Goal: Transaction & Acquisition: Book appointment/travel/reservation

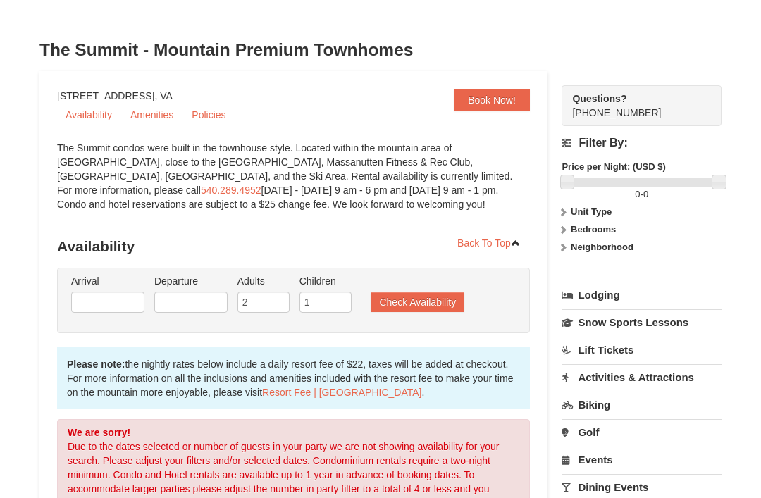
scroll to position [37, 0]
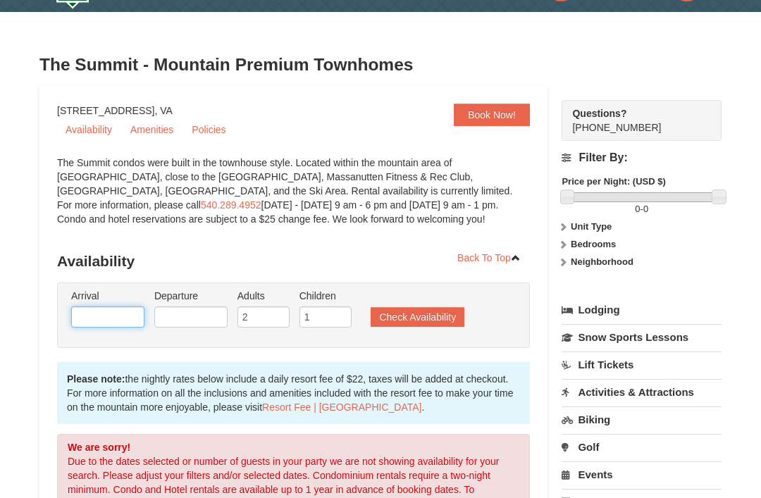
click at [126, 311] on input "text" at bounding box center [107, 317] width 73 height 21
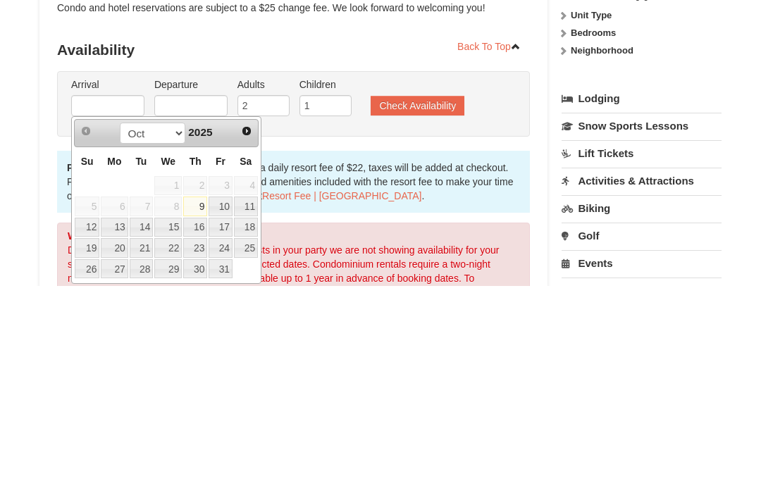
scroll to position [249, 0]
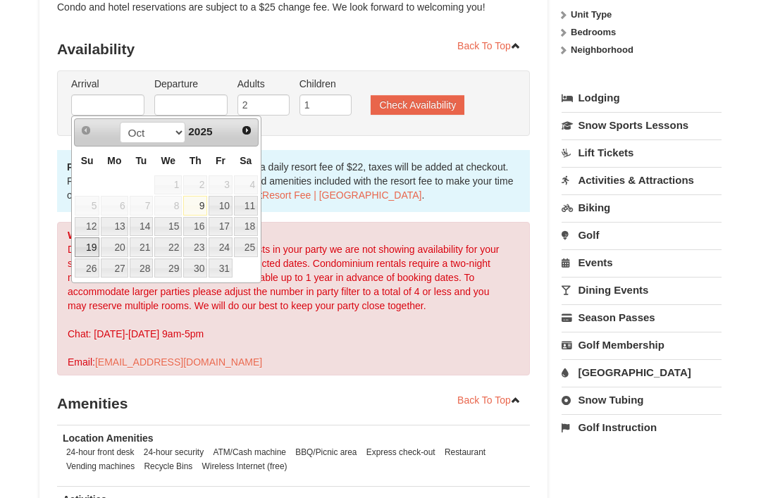
click at [83, 251] on link "19" at bounding box center [87, 247] width 25 height 20
type input "[DATE]"
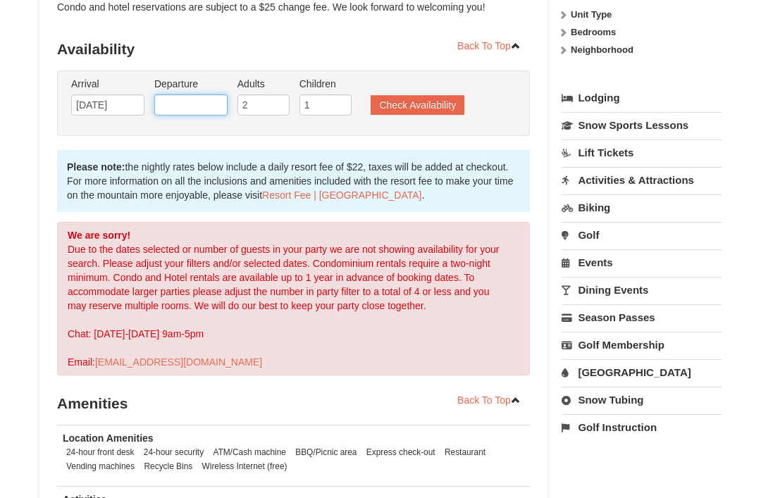
click at [206, 111] on input "text" at bounding box center [190, 104] width 73 height 21
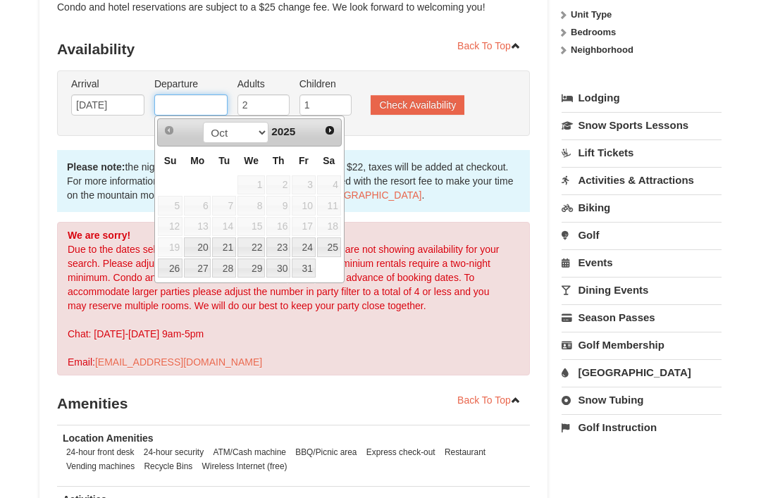
scroll to position [249, 0]
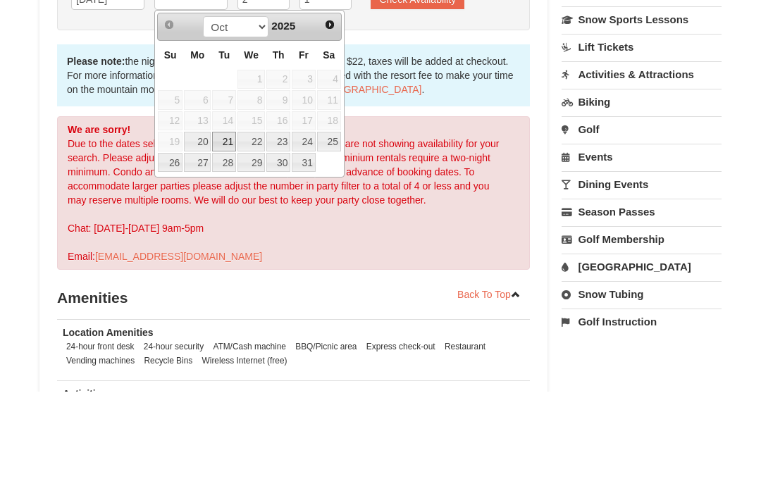
click at [223, 238] on link "21" at bounding box center [224, 248] width 24 height 20
type input "[DATE]"
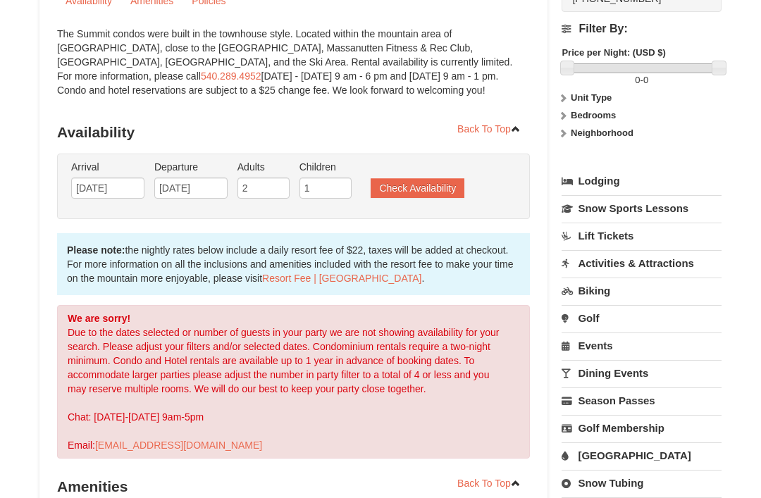
scroll to position [149, 0]
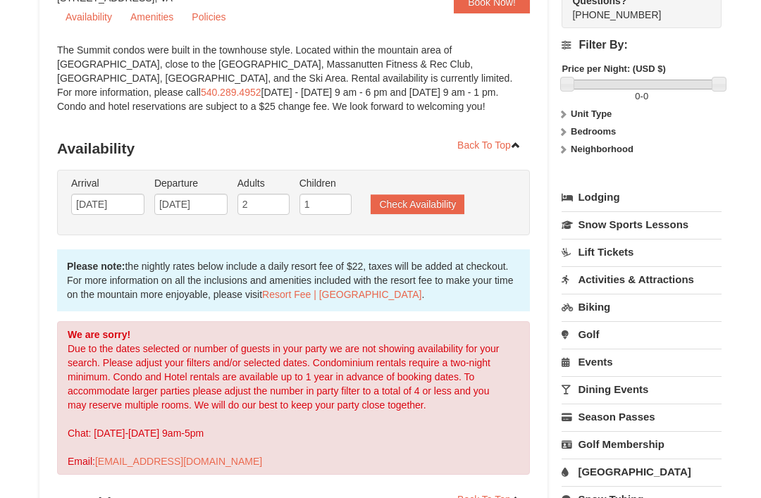
click at [445, 198] on button "Check Availability" at bounding box center [418, 205] width 94 height 20
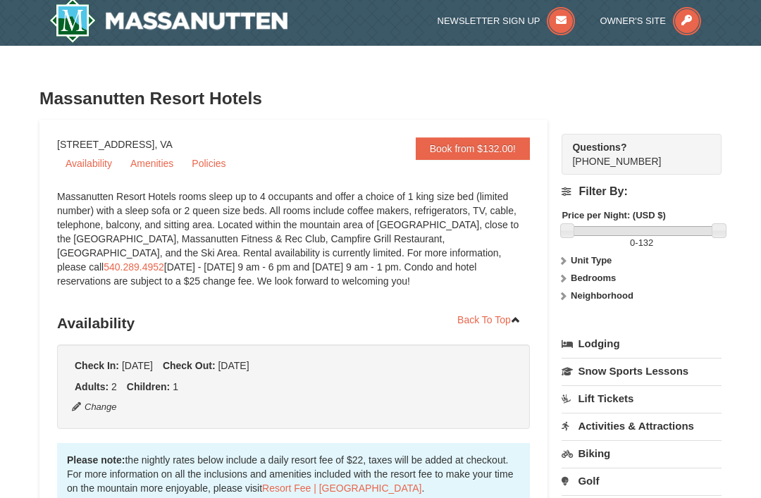
scroll to position [3, 0]
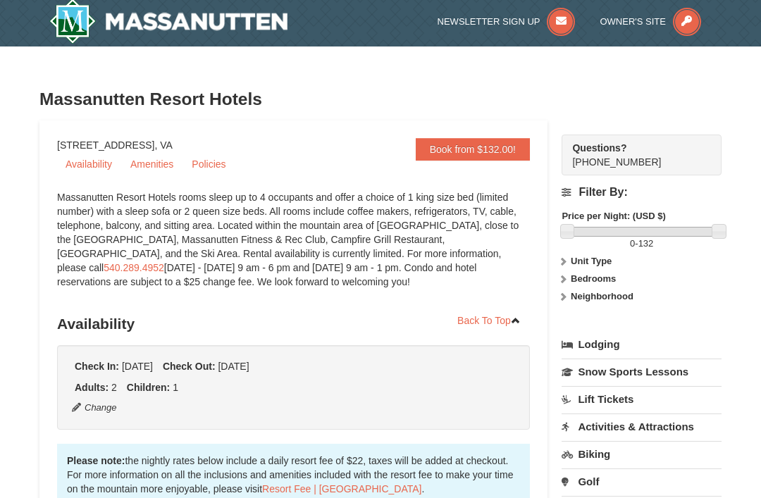
click at [571, 304] on label "Neighborhood" at bounding box center [641, 297] width 160 height 14
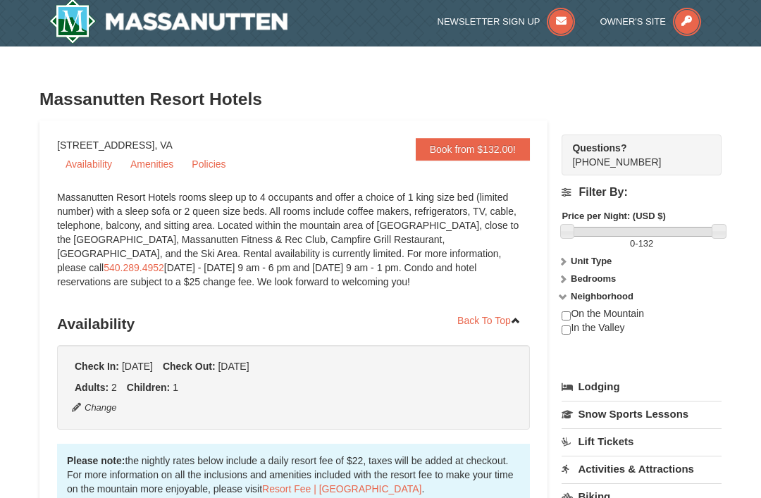
click at [641, 313] on div "On the Mountain In the Valley" at bounding box center [641, 328] width 160 height 42
click at [570, 316] on input "checkbox" at bounding box center [565, 315] width 9 height 9
checkbox input "true"
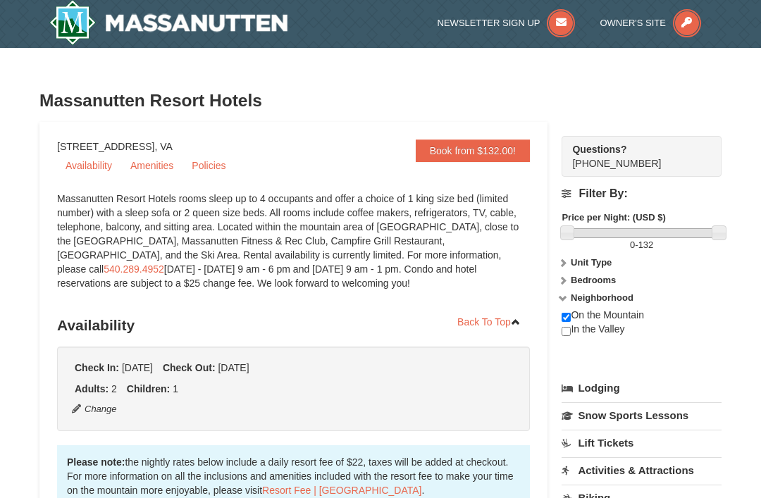
scroll to position [0, 0]
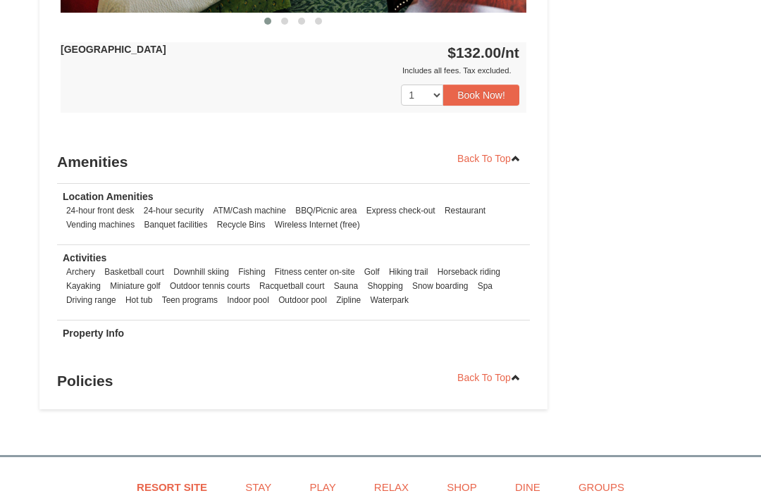
click at [504, 91] on button "Book Now!" at bounding box center [481, 95] width 76 height 21
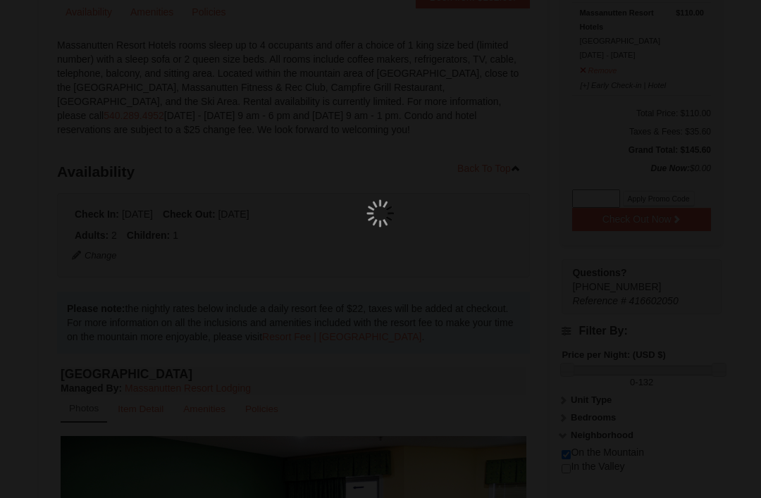
scroll to position [123, 0]
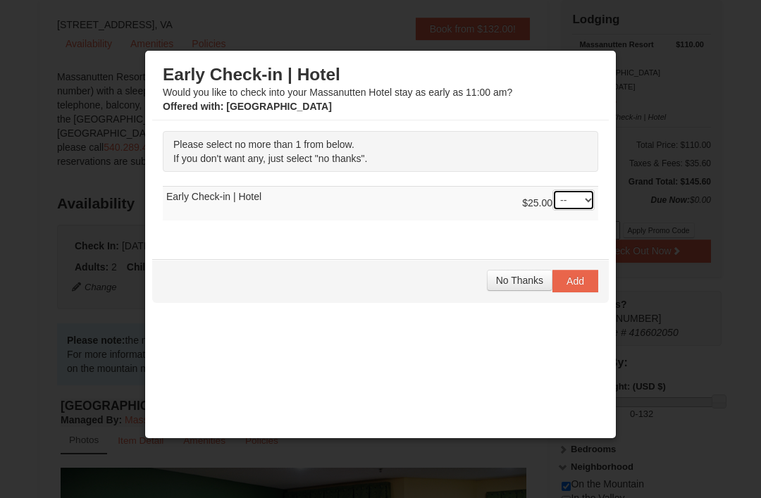
click at [590, 209] on select "-- 01" at bounding box center [573, 200] width 42 height 21
click at [582, 274] on button "Add" at bounding box center [575, 281] width 46 height 23
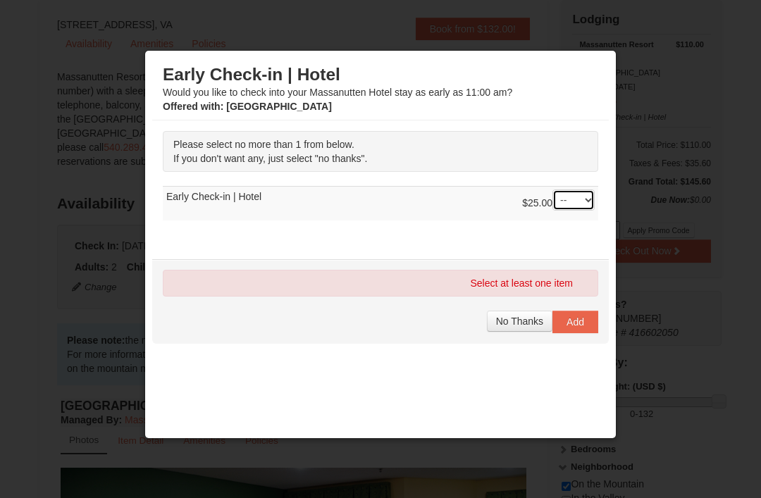
click at [591, 204] on select "-- 01" at bounding box center [573, 200] width 42 height 21
select select "1"
click at [580, 321] on span "Add" at bounding box center [575, 321] width 18 height 11
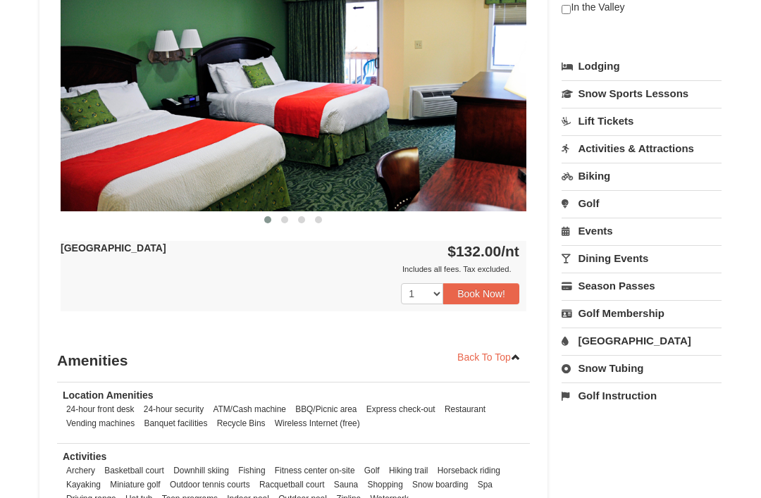
scroll to position [636, 0]
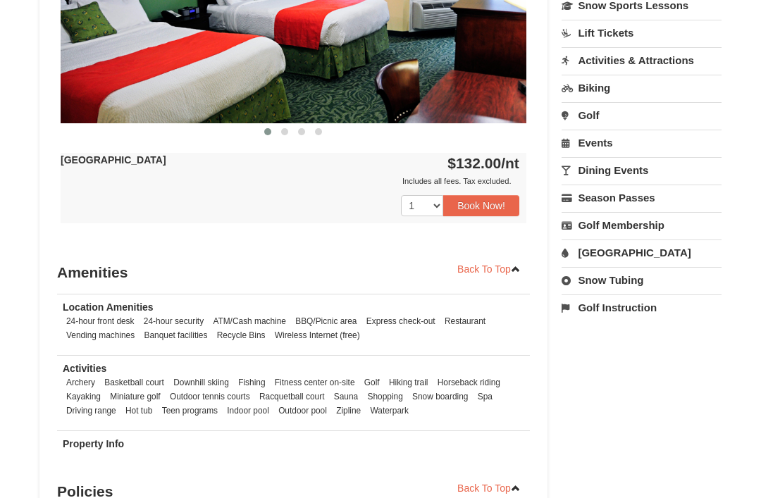
click at [491, 203] on button "Book Now!" at bounding box center [481, 205] width 76 height 21
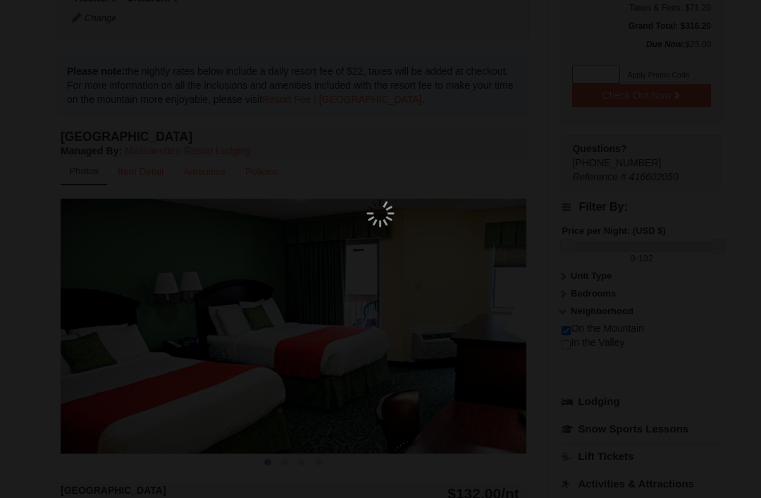
scroll to position [123, 0]
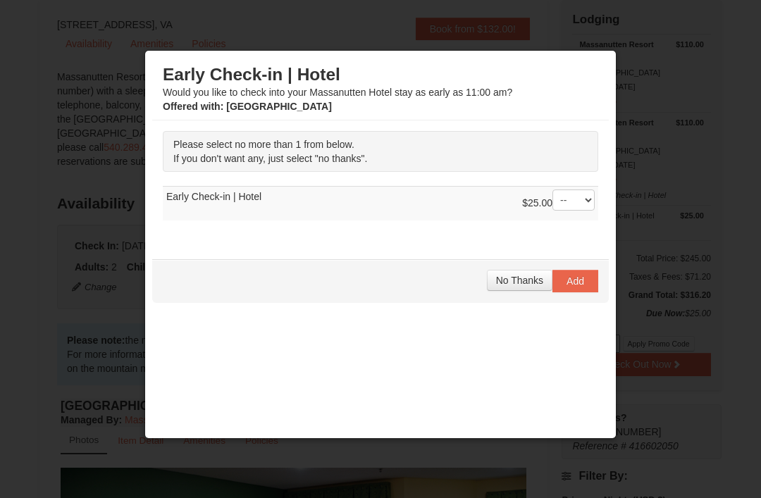
click at [582, 285] on span "Add" at bounding box center [575, 280] width 18 height 11
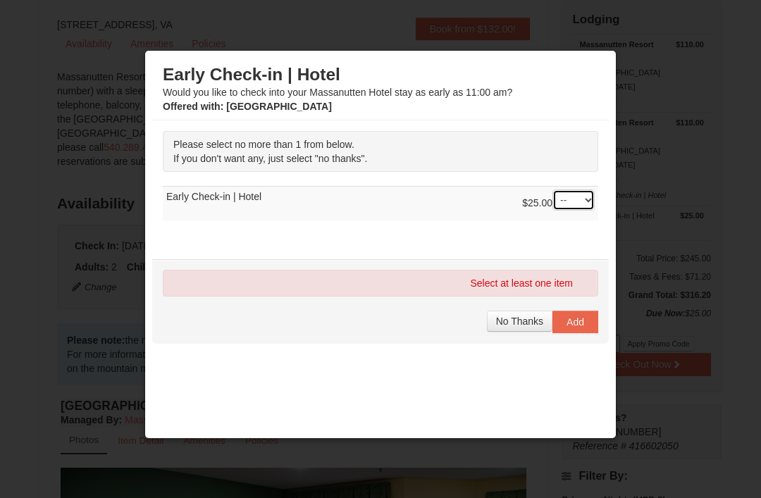
click at [586, 199] on select "-- 01" at bounding box center [573, 200] width 42 height 21
click at [586, 206] on select "-- 01" at bounding box center [573, 200] width 42 height 21
select select "1"
click at [578, 327] on span "Add" at bounding box center [575, 321] width 18 height 11
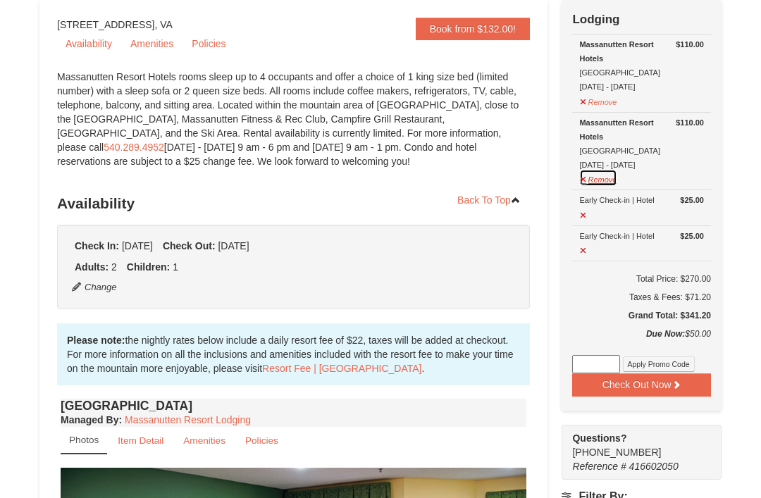
click at [588, 180] on button "Remove" at bounding box center [598, 178] width 38 height 18
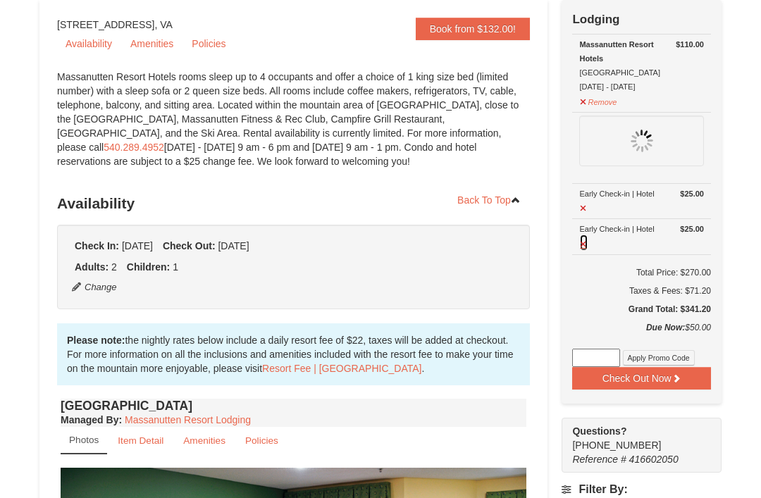
click at [587, 244] on button at bounding box center [583, 243] width 9 height 18
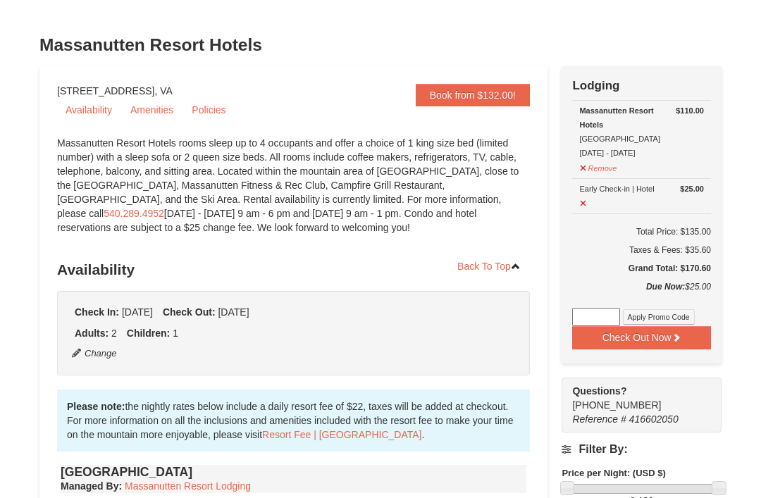
scroll to position [57, 0]
click at [585, 206] on button at bounding box center [583, 202] width 9 height 18
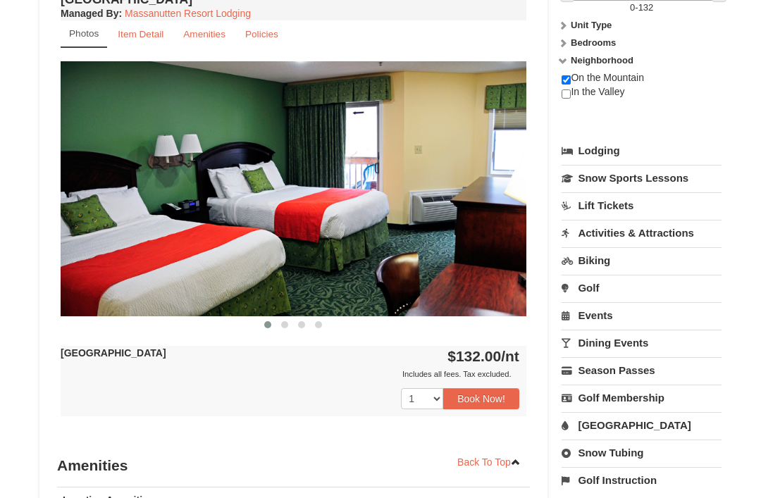
scroll to position [530, 0]
click at [596, 48] on strong "Bedrooms" at bounding box center [593, 42] width 45 height 11
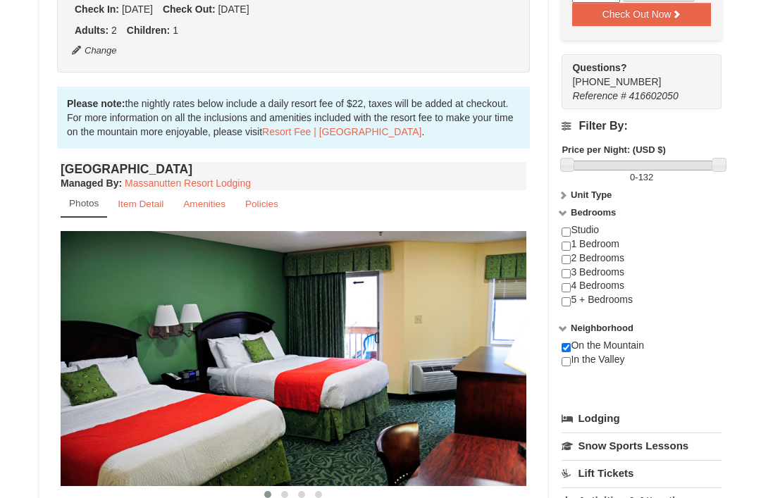
scroll to position [0, 0]
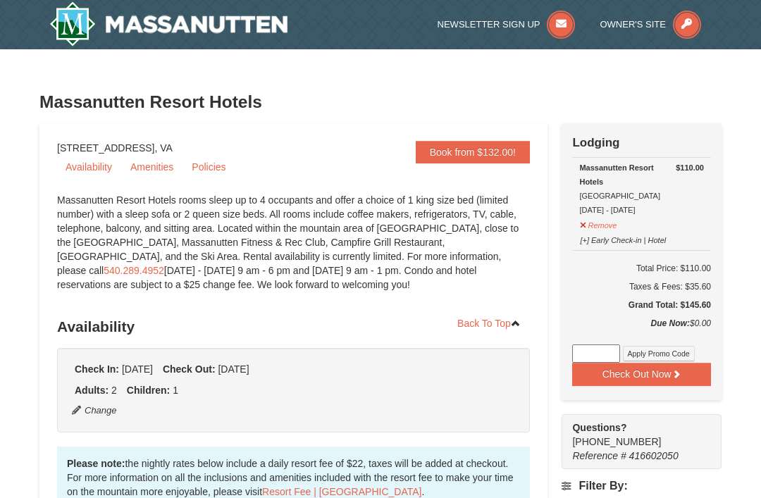
click at [94, 170] on link "Availability" at bounding box center [88, 166] width 63 height 21
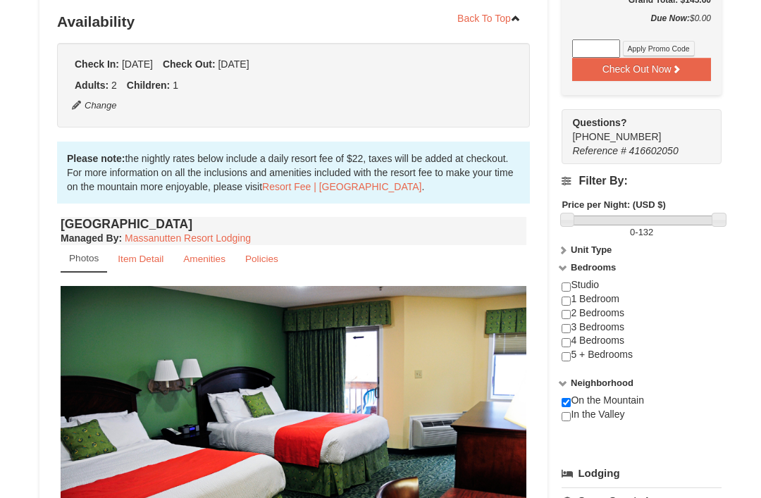
scroll to position [313, 0]
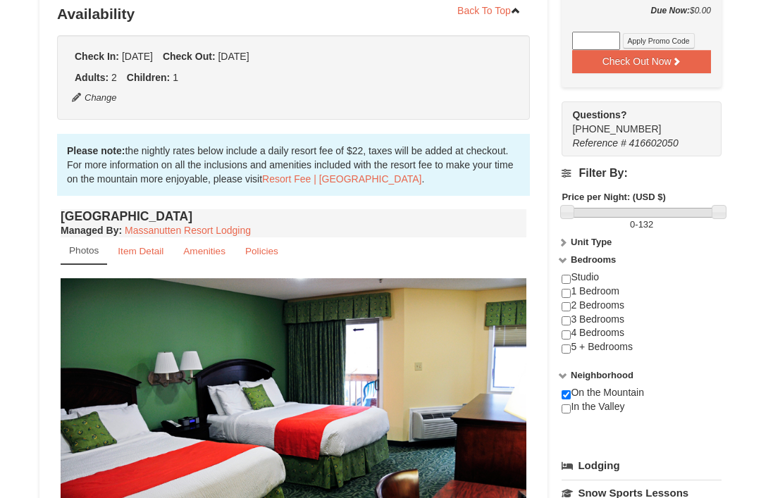
click at [152, 261] on link "Item Detail" at bounding box center [140, 250] width 64 height 27
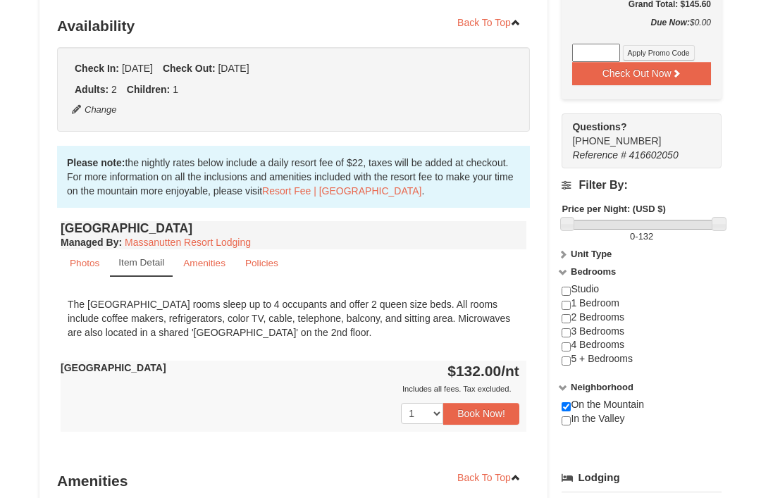
scroll to position [0, 0]
